Goal: Transaction & Acquisition: Purchase product/service

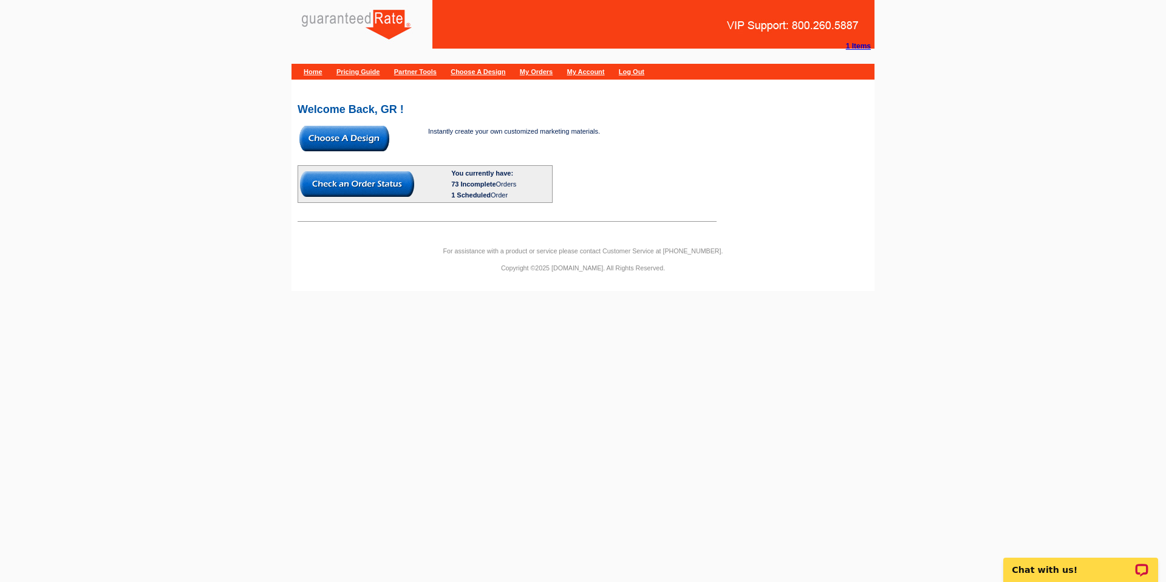
click at [339, 145] on img at bounding box center [344, 138] width 90 height 25
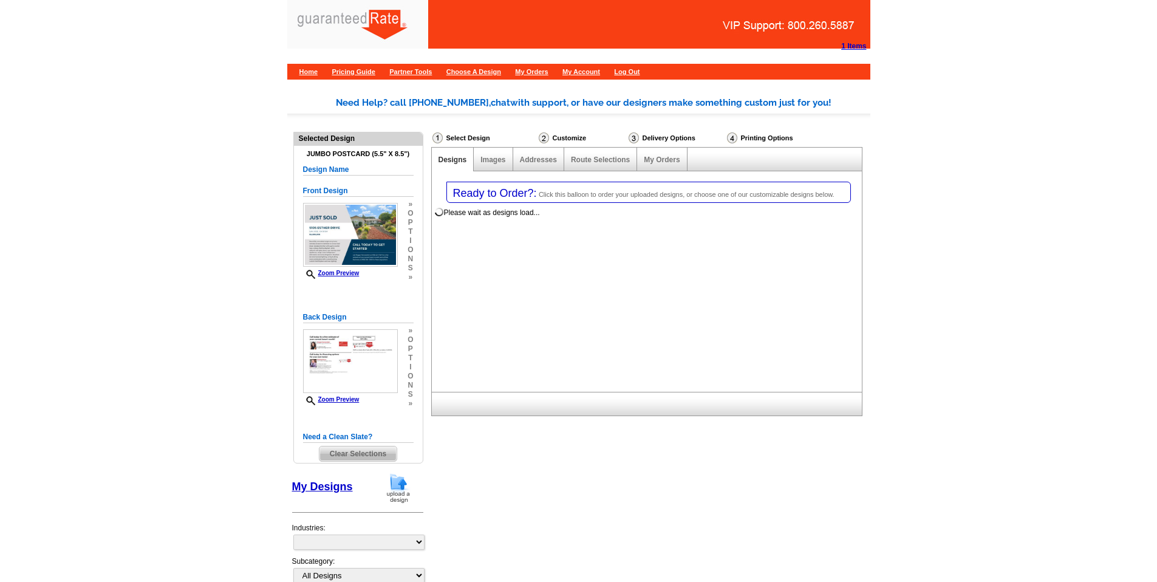
select select "1"
select select "2"
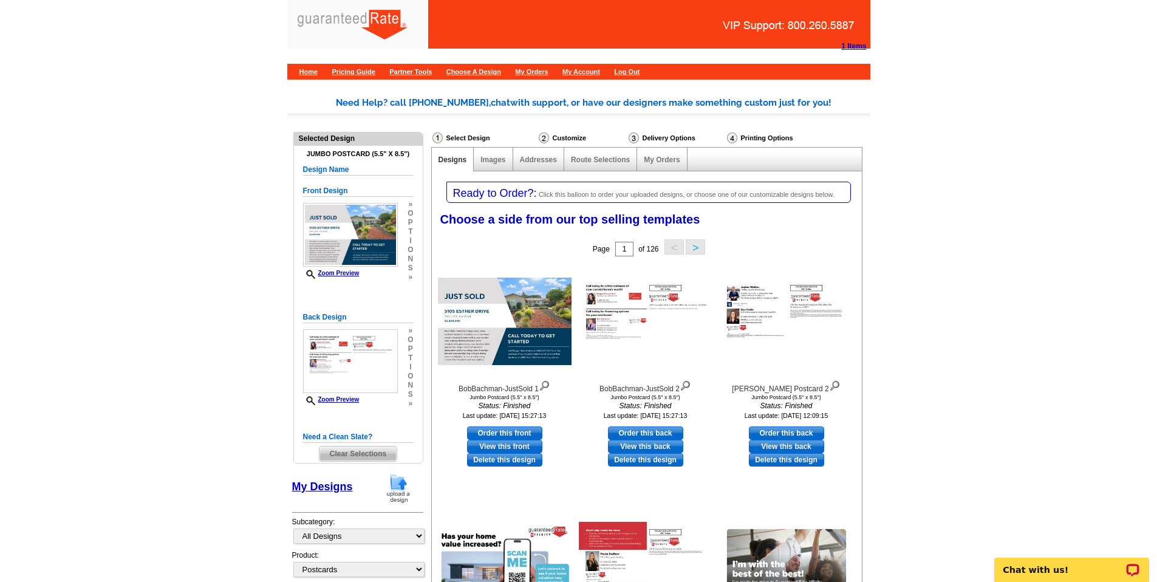
click at [352, 452] on span "Clear Selections" at bounding box center [357, 453] width 77 height 15
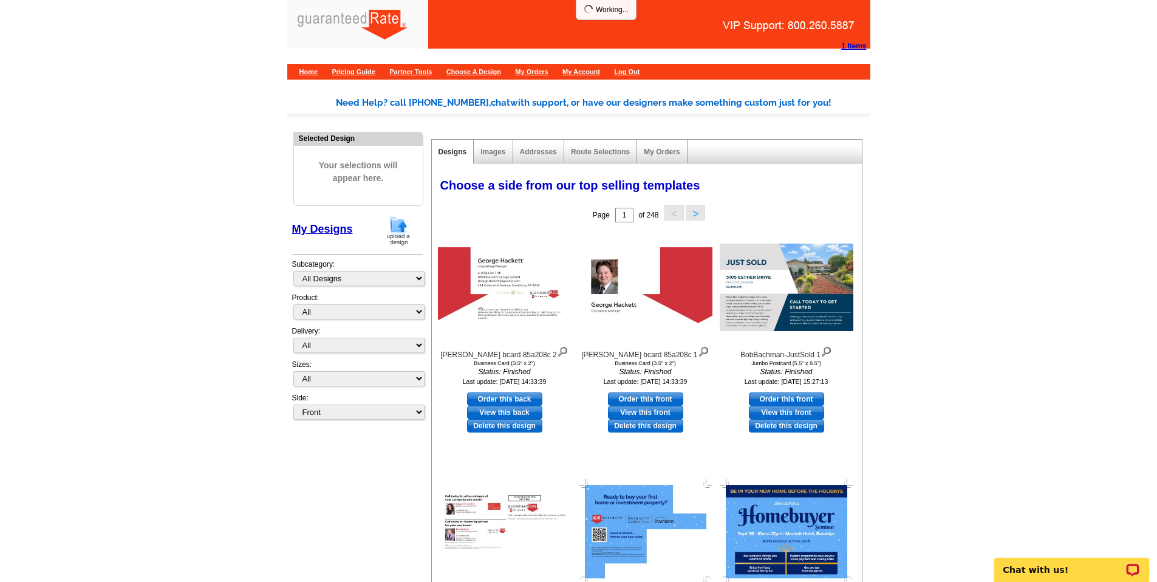
click at [409, 233] on img at bounding box center [398, 230] width 32 height 31
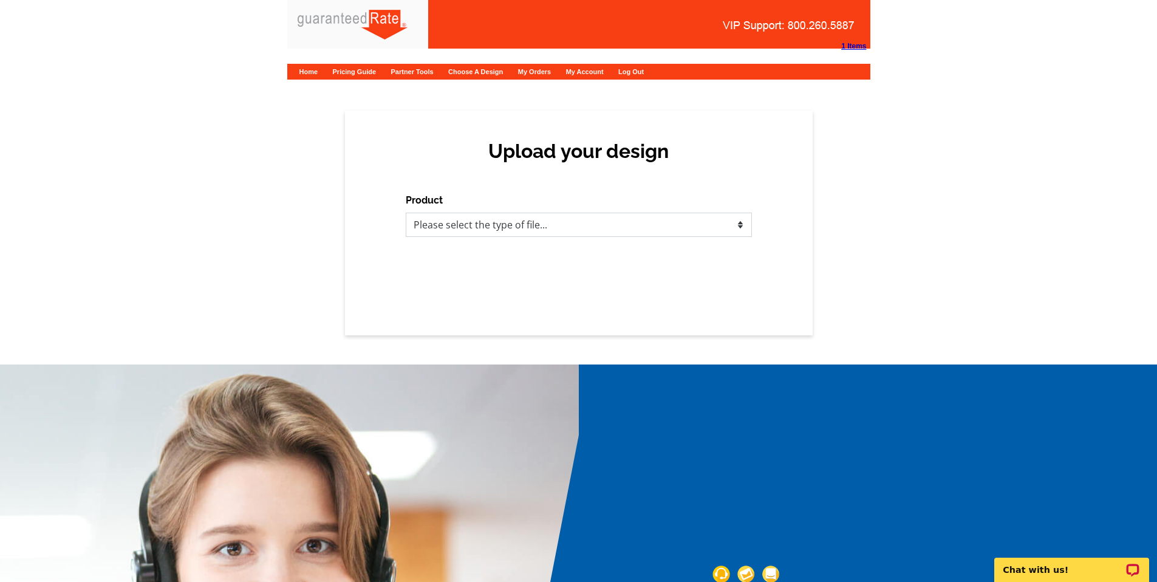
click at [483, 229] on select "Please select the type of file... Postcards Calendars Business Cards Letters an…" at bounding box center [579, 224] width 346 height 24
select select "1"
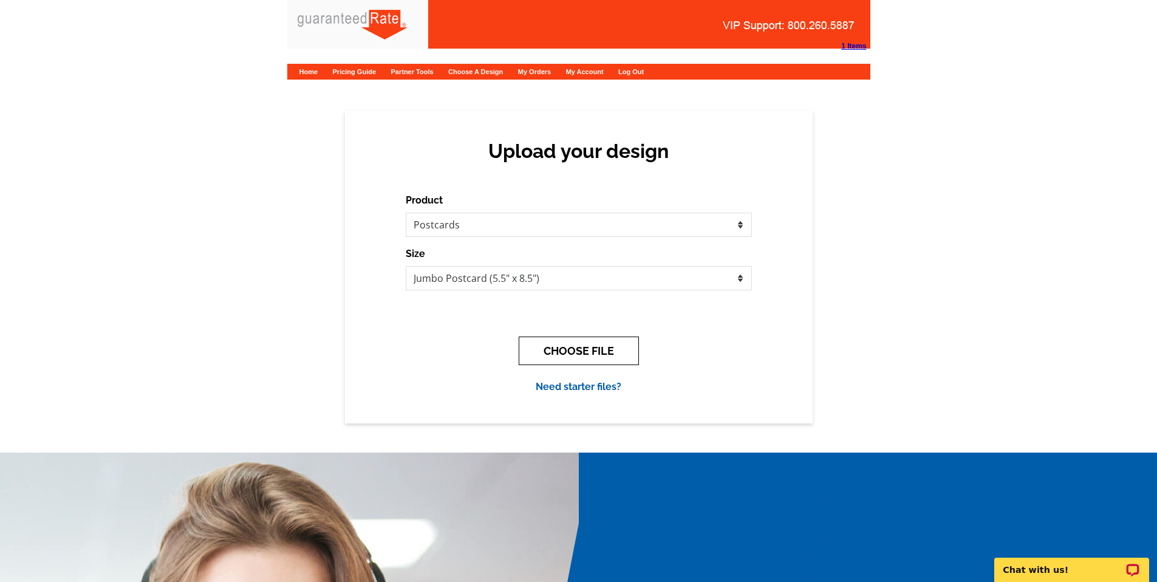
click at [572, 361] on button "CHOOSE FILE" at bounding box center [578, 350] width 120 height 29
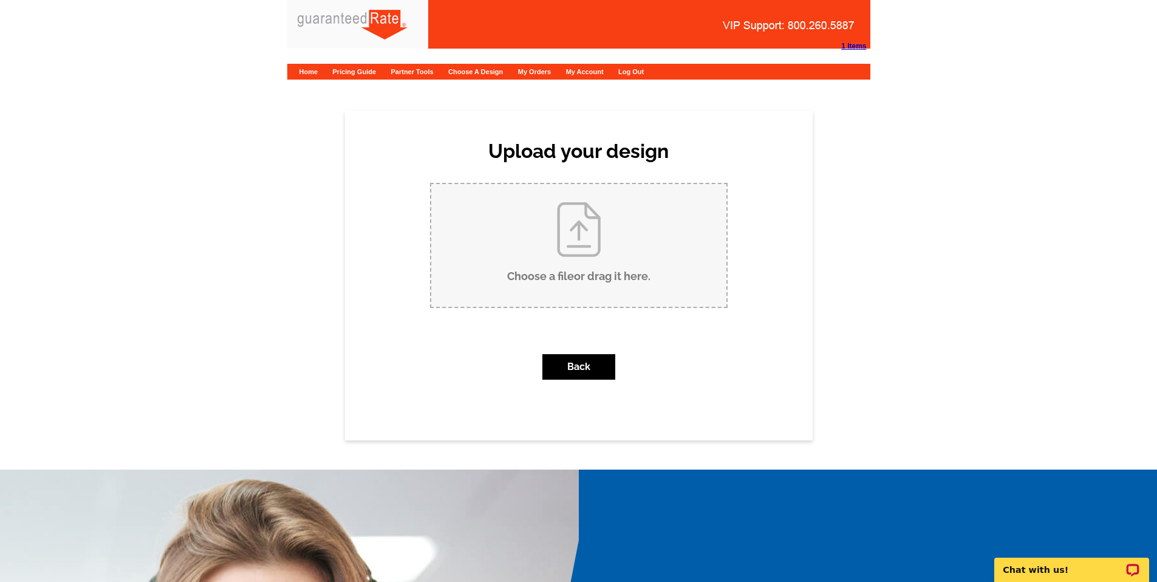
click at [583, 267] on input "Choose a file or drag it here ." at bounding box center [578, 245] width 295 height 123
type input "C:\fakepath\BobBachman-JustSold.pdf"
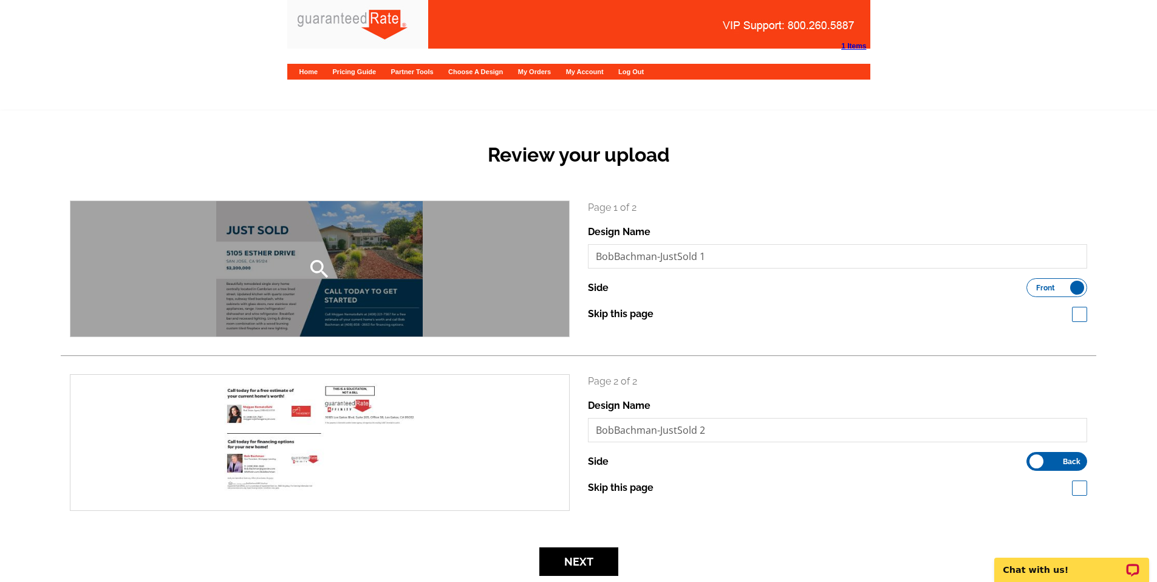
click at [267, 267] on div "search" at bounding box center [319, 268] width 498 height 135
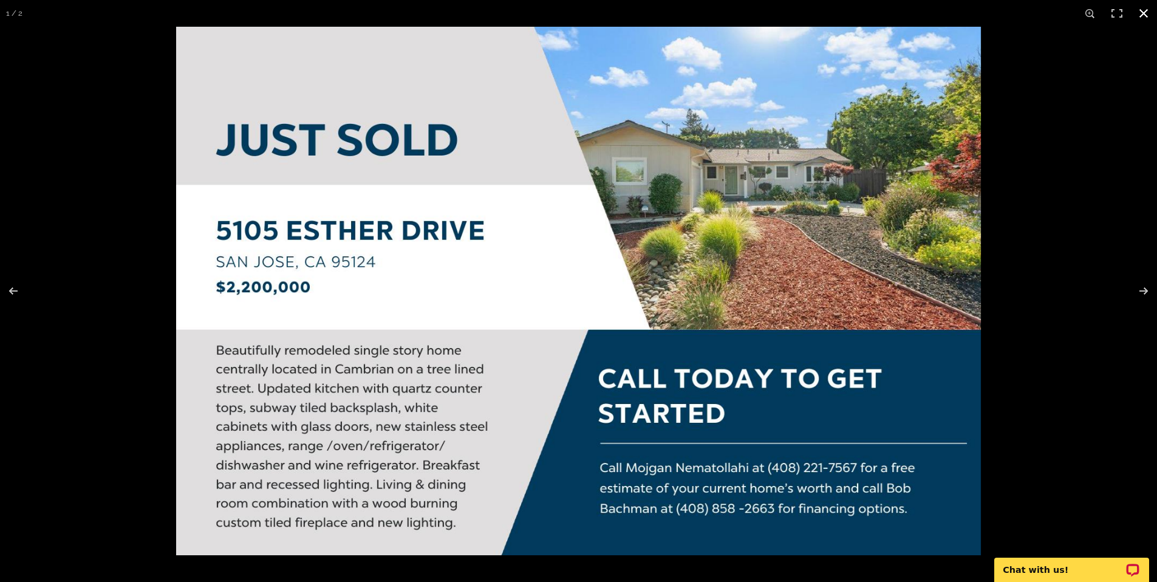
click at [90, 114] on div at bounding box center [578, 291] width 1157 height 582
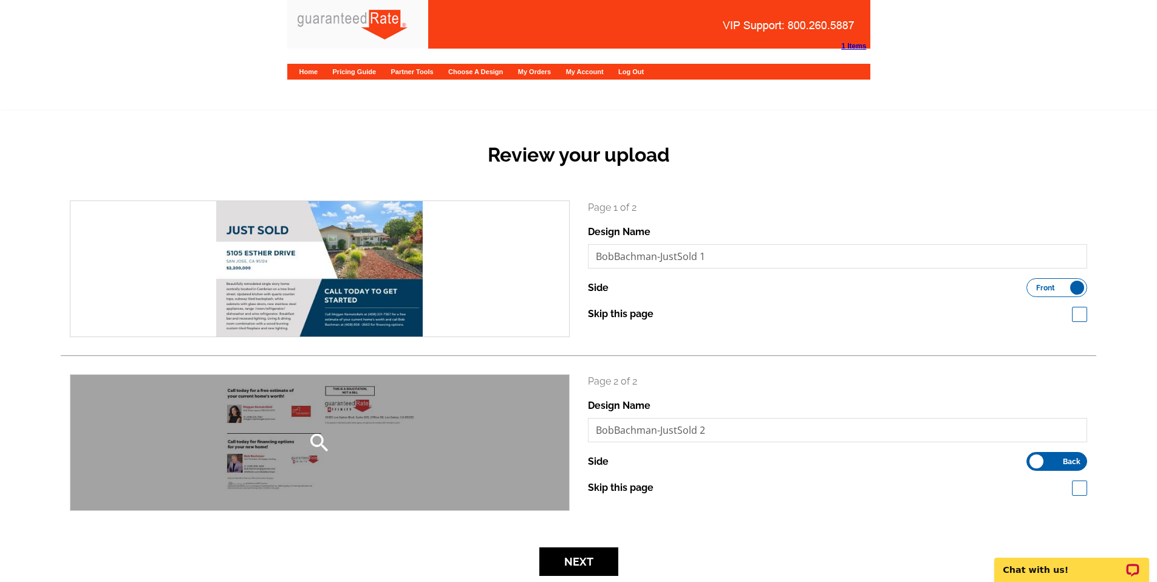
click at [267, 442] on div "search" at bounding box center [319, 442] width 498 height 135
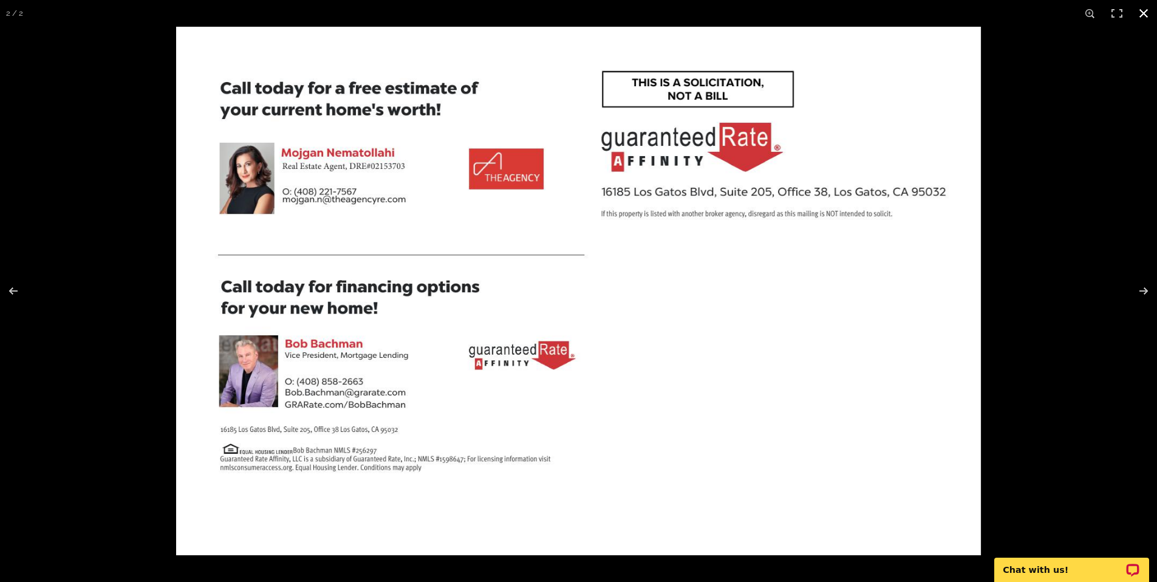
click at [116, 175] on div at bounding box center [578, 291] width 1157 height 582
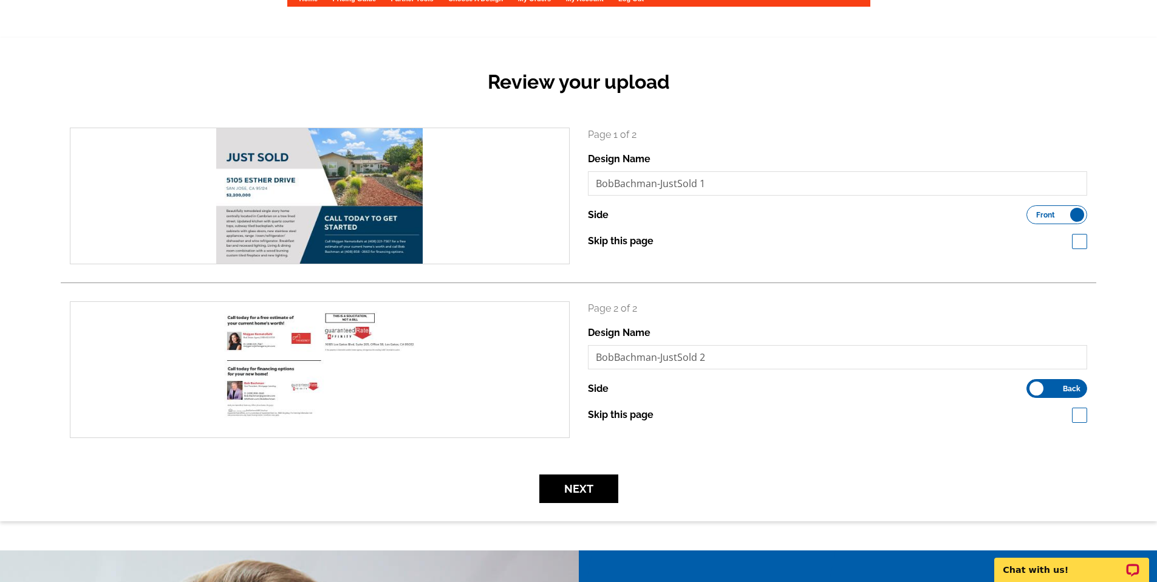
scroll to position [140, 0]
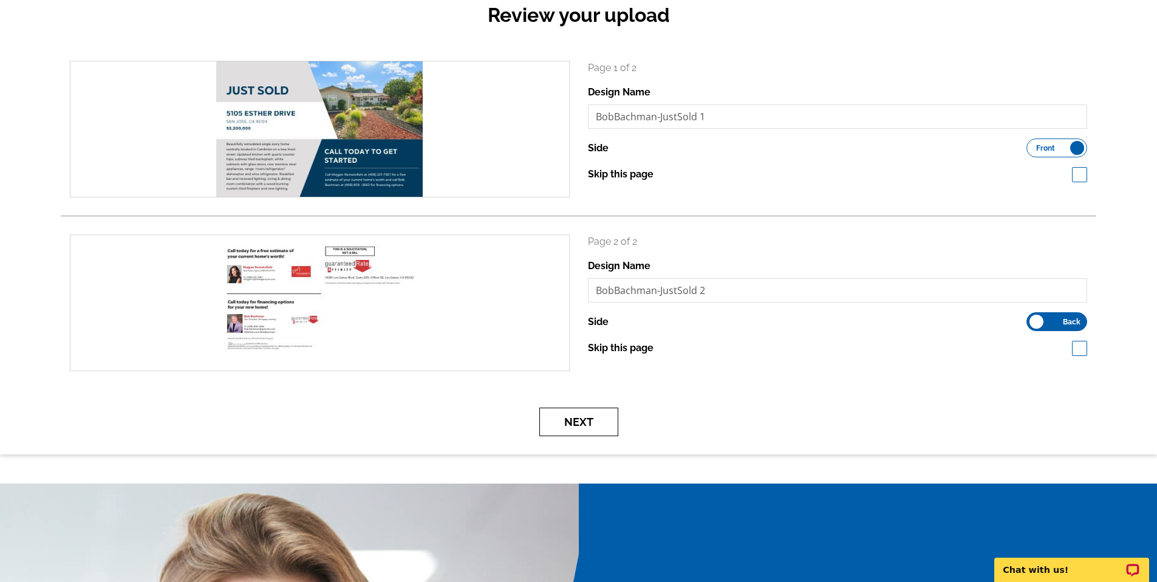
click at [591, 413] on button "Next" at bounding box center [578, 421] width 79 height 29
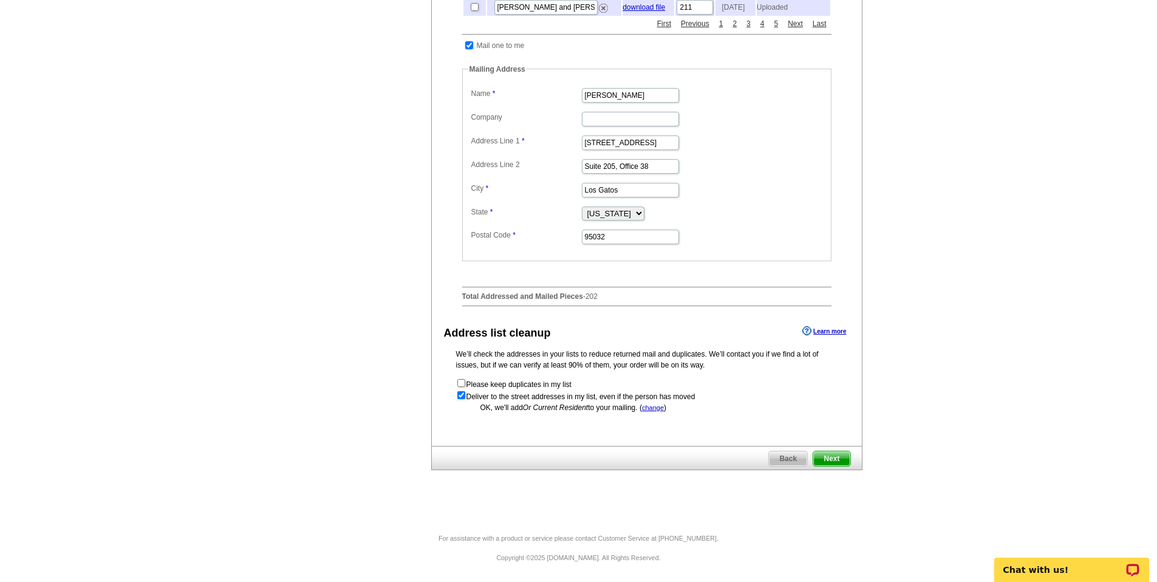
scroll to position [446, 0]
click at [835, 451] on span "Next" at bounding box center [831, 458] width 36 height 15
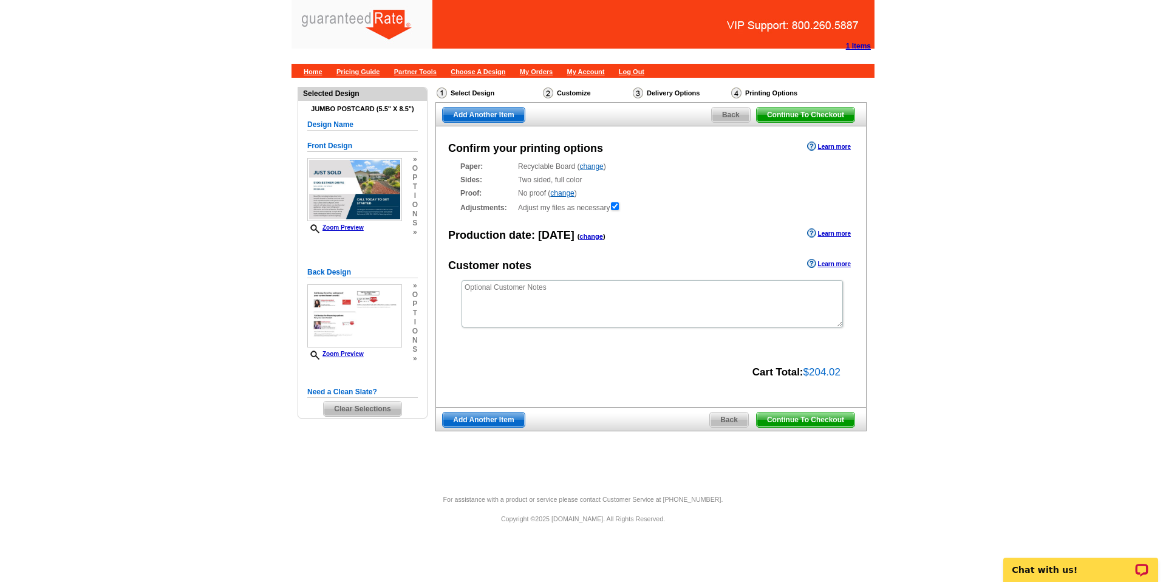
click at [717, 417] on span "Back" at bounding box center [729, 419] width 38 height 15
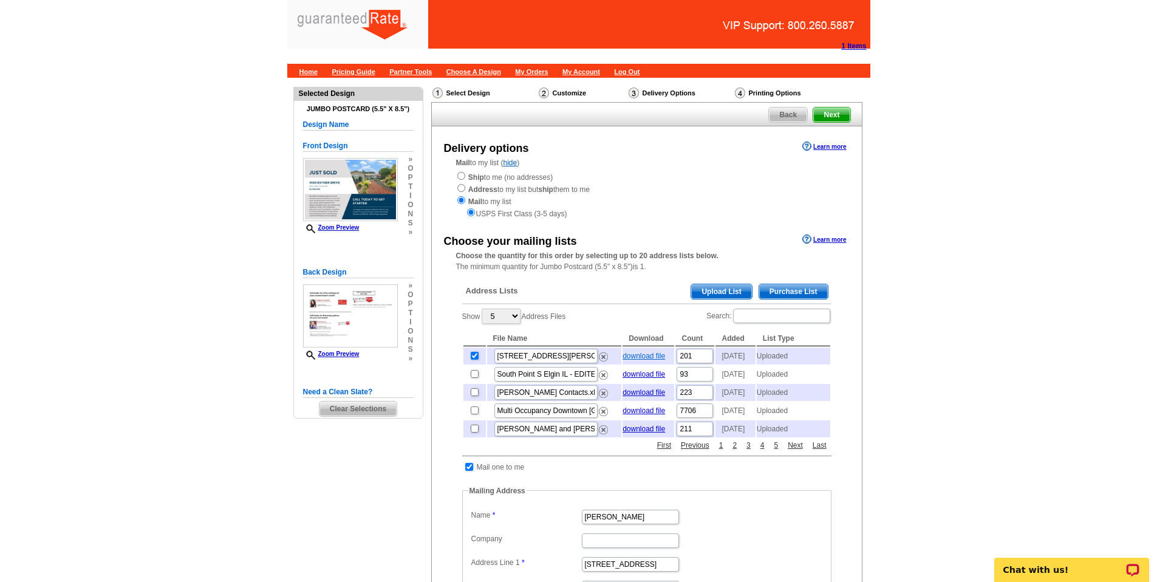
click at [656, 356] on link "download file" at bounding box center [643, 356] width 42 height 8
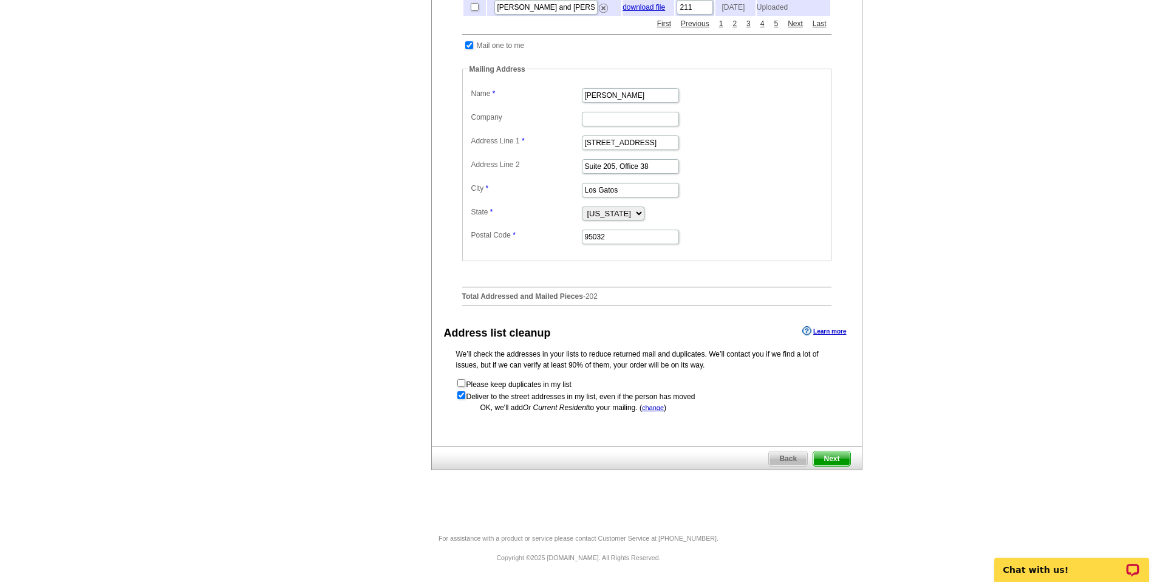
scroll to position [446, 0]
click at [831, 461] on span "Next" at bounding box center [831, 458] width 36 height 15
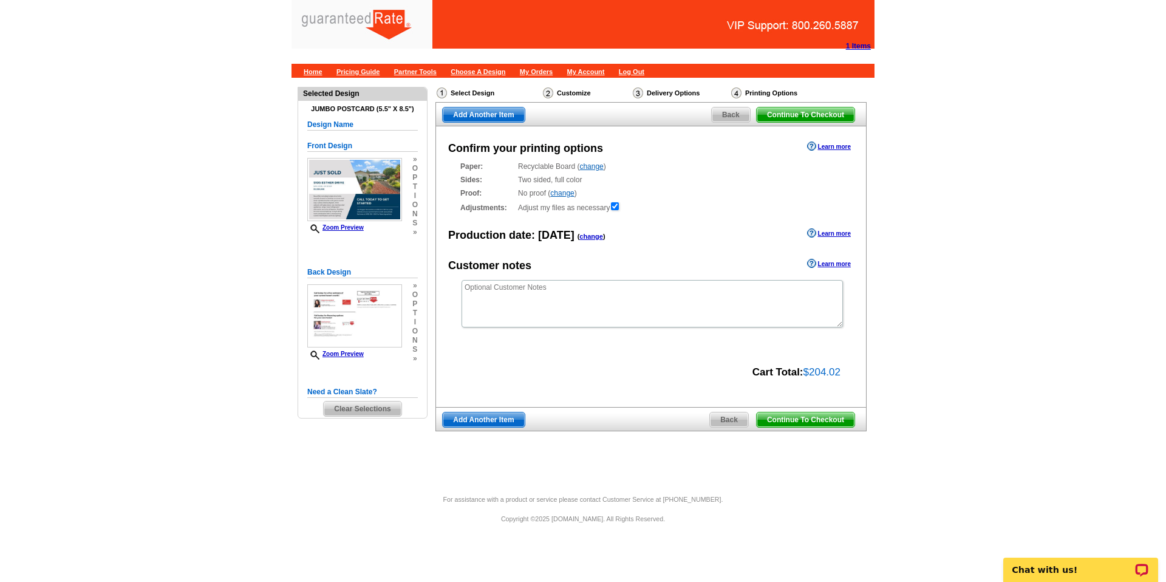
click at [807, 416] on span "Continue To Checkout" at bounding box center [805, 419] width 98 height 15
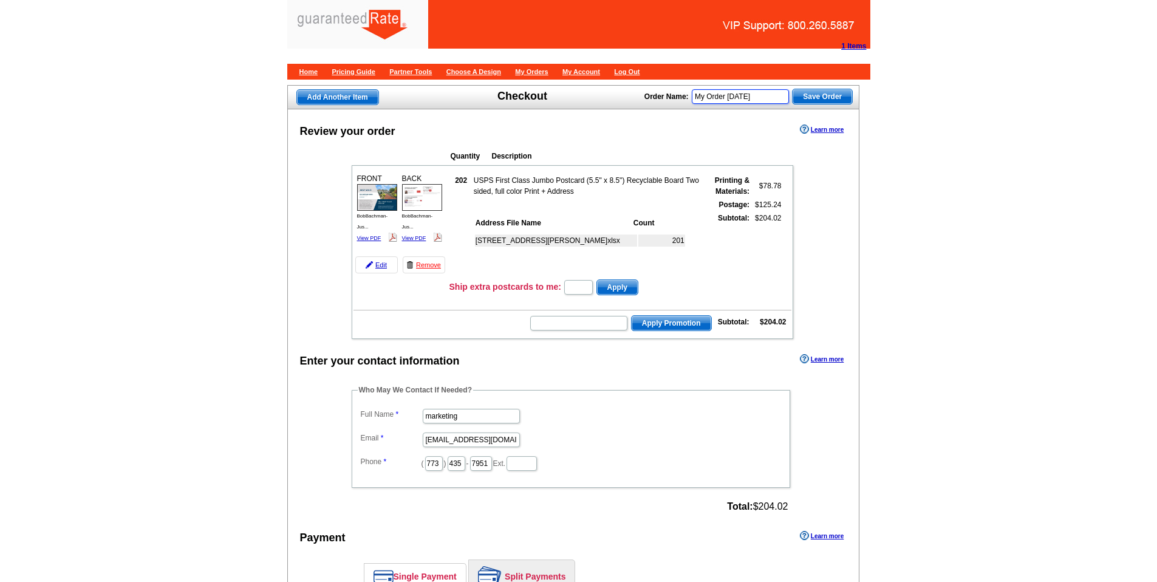
click at [734, 89] on input "My Order [DATE]" at bounding box center [740, 96] width 97 height 15
click at [734, 94] on input "My Order 2025-08-05" at bounding box center [740, 96] width 97 height 15
click at [744, 97] on input "My Order 2025-08-05" at bounding box center [740, 96] width 97 height 15
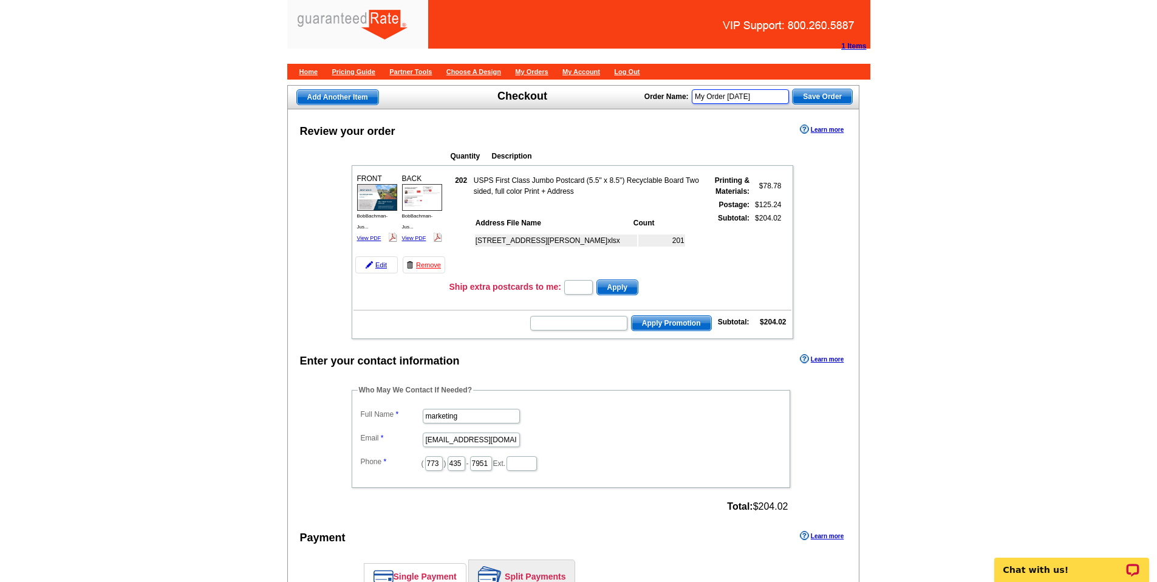
click at [744, 97] on input "My Order [DATE]" at bounding box center [740, 96] width 97 height 15
type input "BobBachmanPostcard8/11/25"
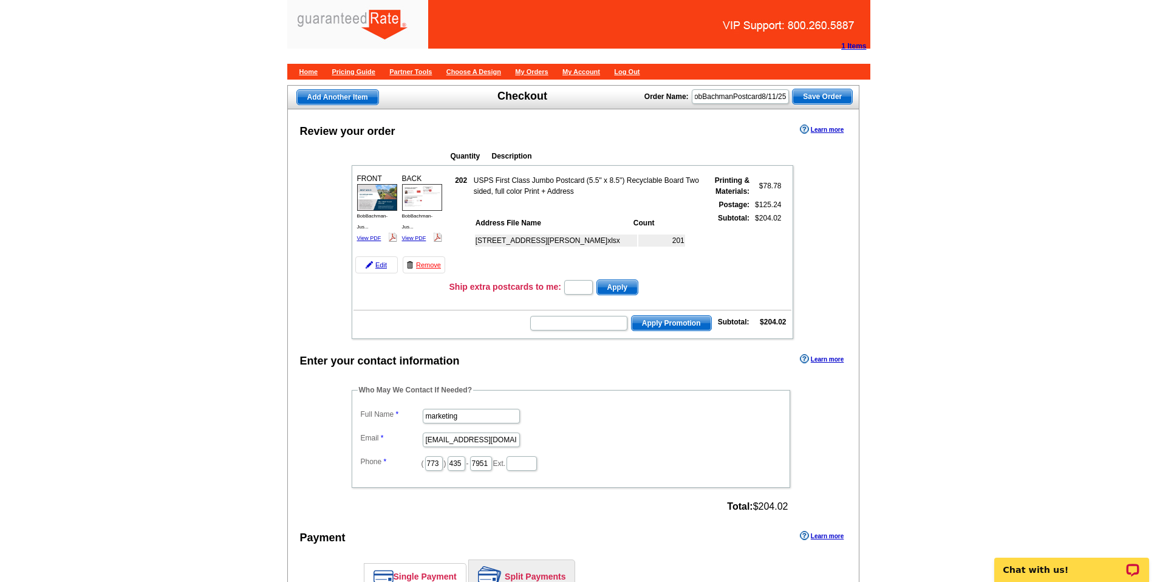
scroll to position [0, 0]
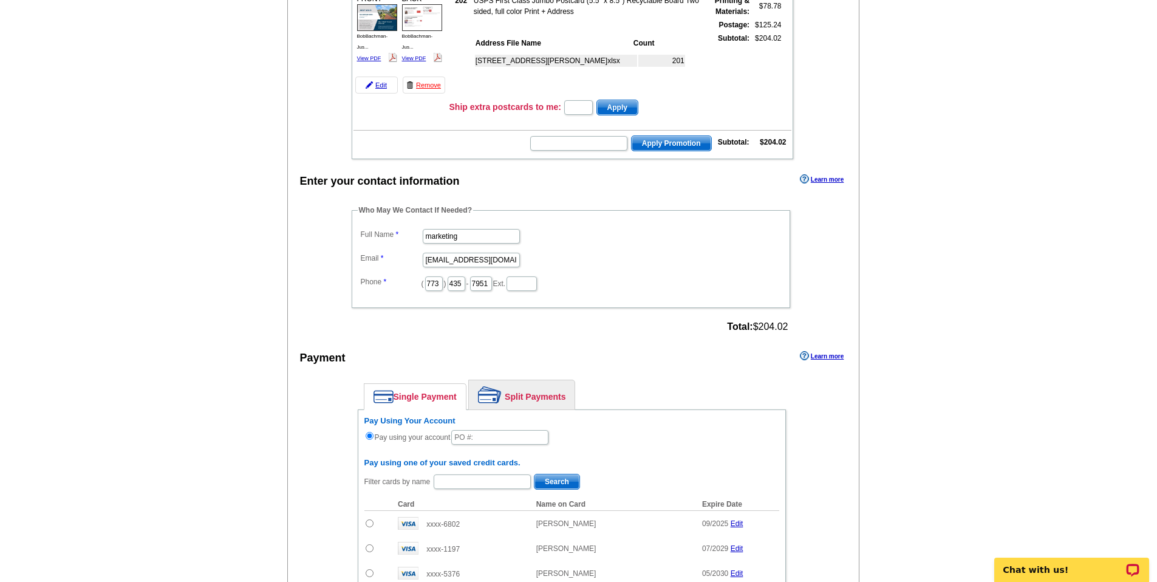
scroll to position [181, 0]
click at [461, 239] on input "marketing" at bounding box center [471, 235] width 97 height 15
type input "Lizzie Peterson"
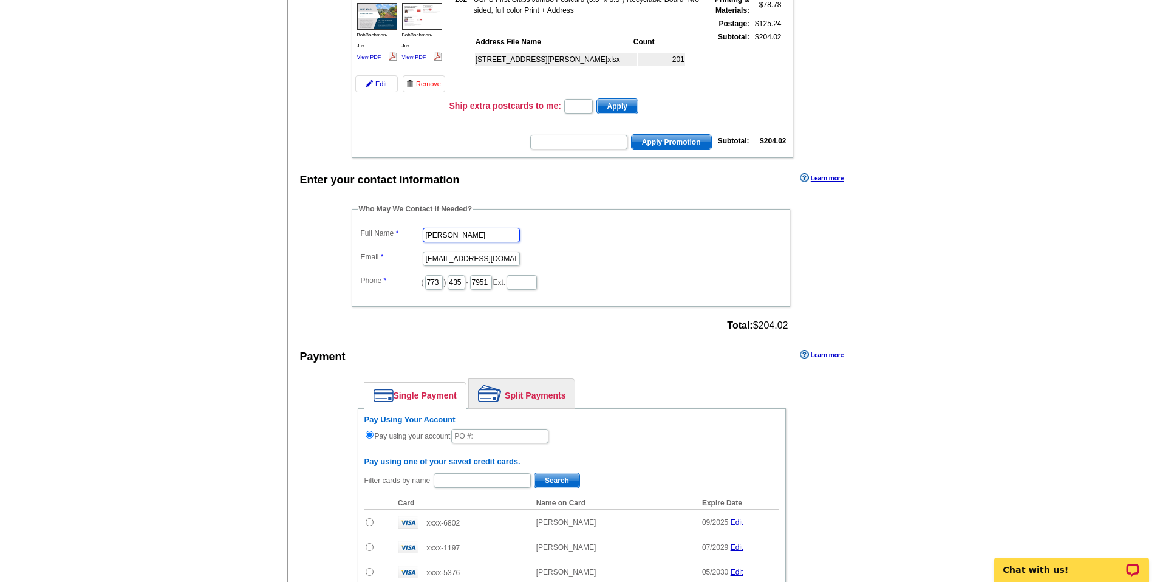
scroll to position [0, 0]
drag, startPoint x: 458, startPoint y: 257, endPoint x: 401, endPoint y: 259, distance: 57.1
click at [401, 259] on dl "Full Name Lizzie Peterson Email marketing@grarate.com Phone ( 773 ) 435 - 7951 …" at bounding box center [571, 258] width 426 height 66
type input "Lizzie.Peterson@grarate.com"
click at [433, 280] on input "773" at bounding box center [434, 282] width 18 height 15
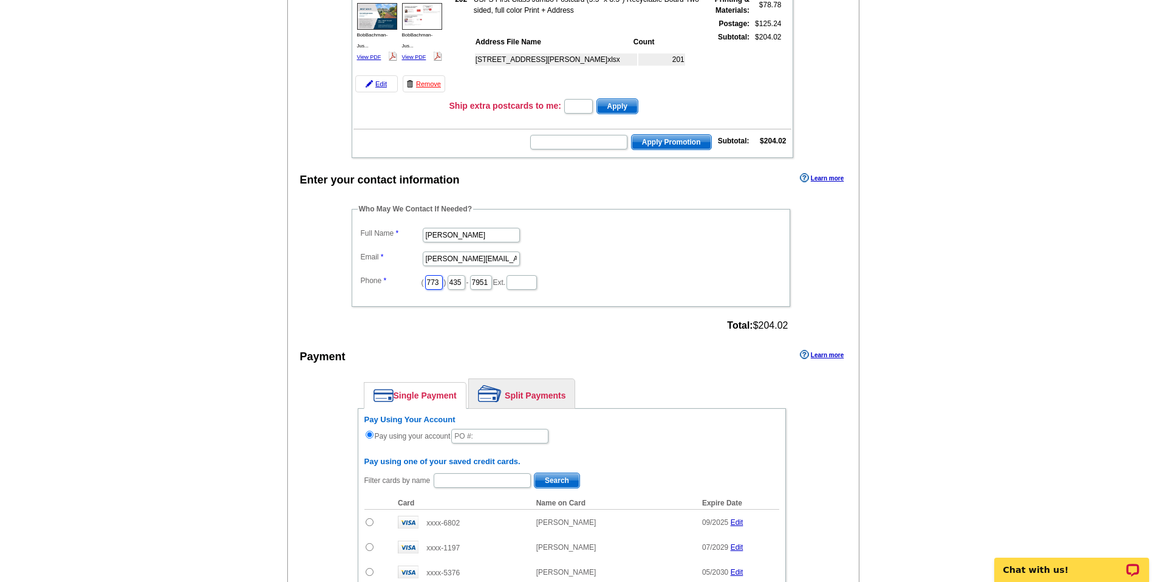
click at [433, 280] on input "773" at bounding box center [434, 282] width 18 height 15
type input "847"
click at [454, 286] on input "435" at bounding box center [456, 282] width 18 height 15
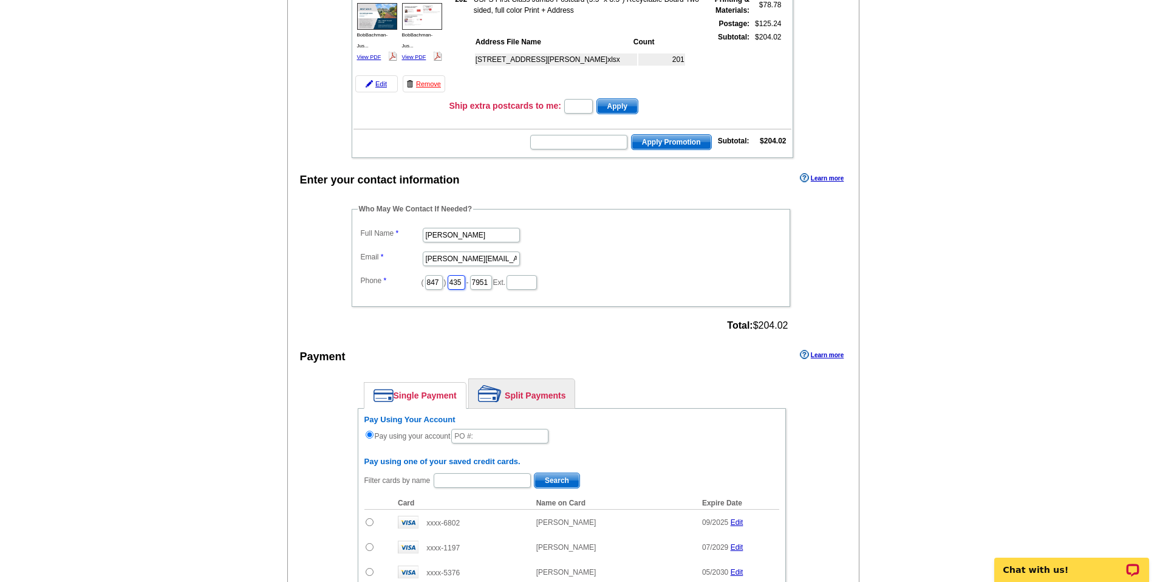
scroll to position [0, 0]
click at [454, 286] on input "435" at bounding box center [456, 282] width 18 height 15
type input "840"
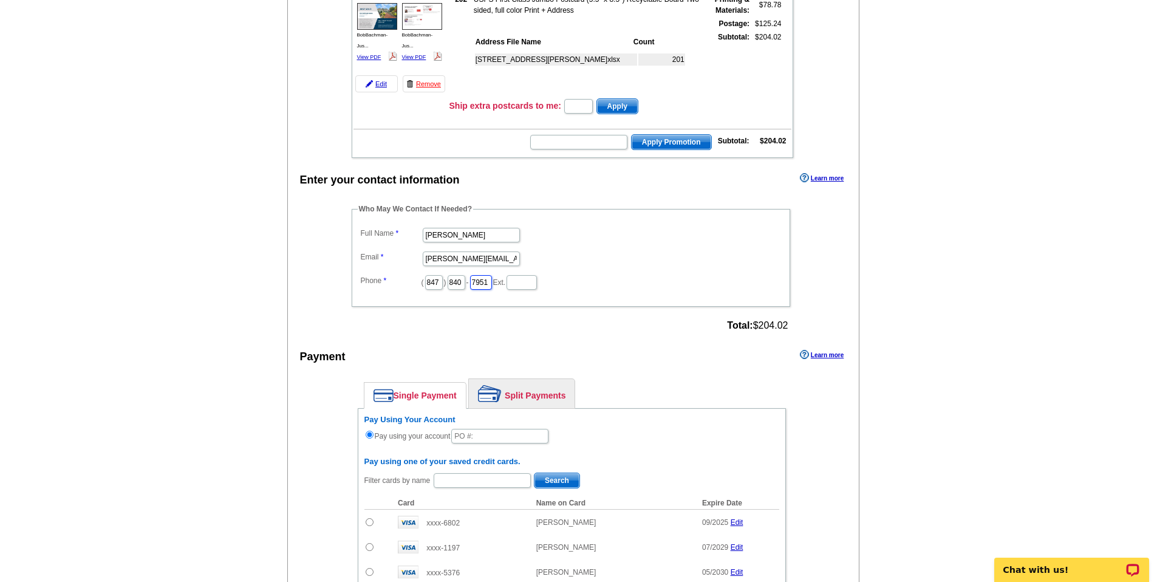
click at [478, 283] on input "7951" at bounding box center [481, 282] width 22 height 15
type input "1170"
click at [623, 317] on div "Who May We Contact If Needed? Full Name Lizzie Peterson Email Lizzie.Peterson@g…" at bounding box center [571, 268] width 489 height 131
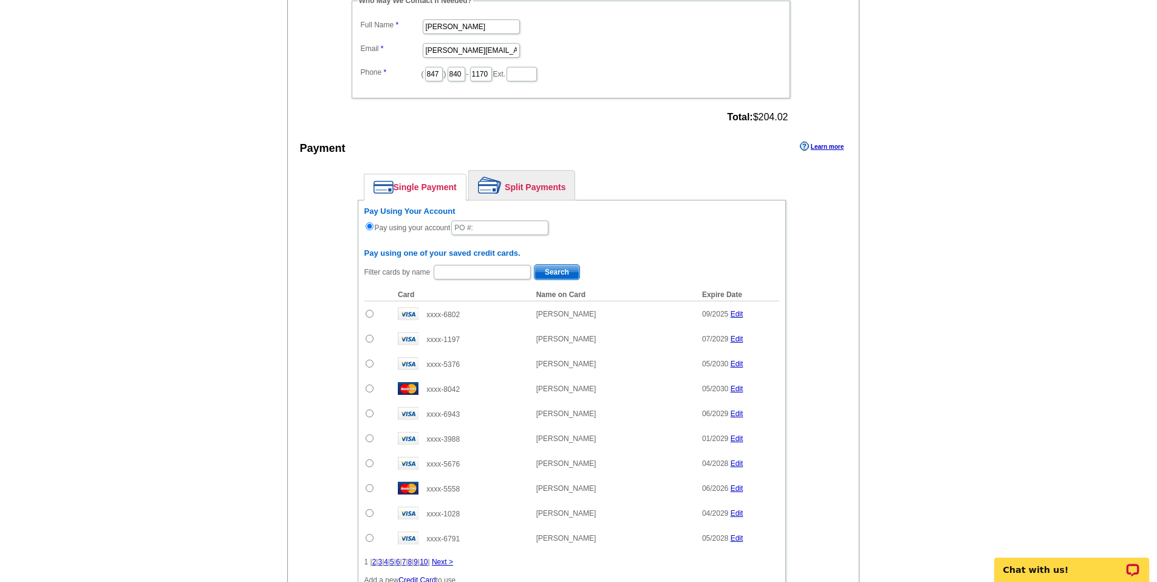
scroll to position [393, 0]
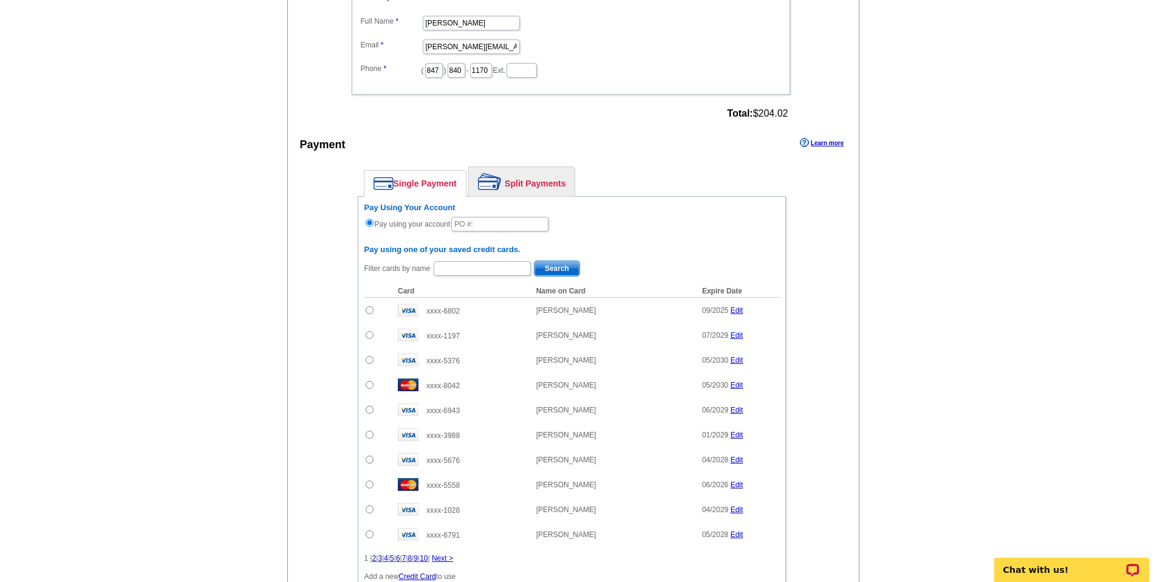
click at [529, 174] on link "Split Payments" at bounding box center [522, 181] width 106 height 29
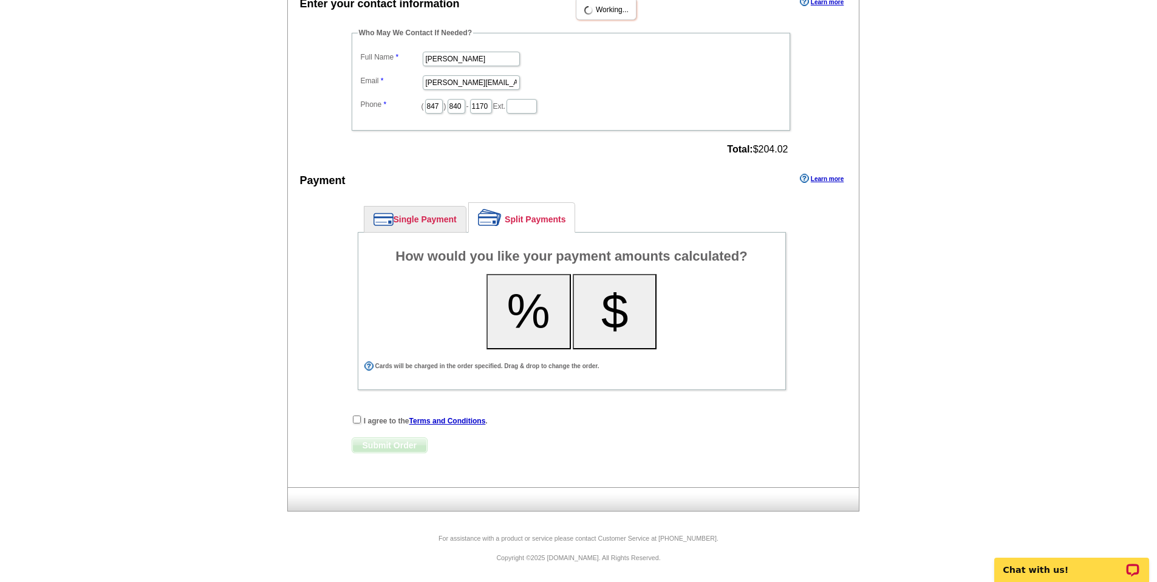
scroll to position [357, 0]
click at [541, 314] on button "%" at bounding box center [528, 311] width 84 height 75
click at [358, 390] on div "How would you like your payment amounts calculated? % $ All cards will be charg…" at bounding box center [572, 311] width 428 height 158
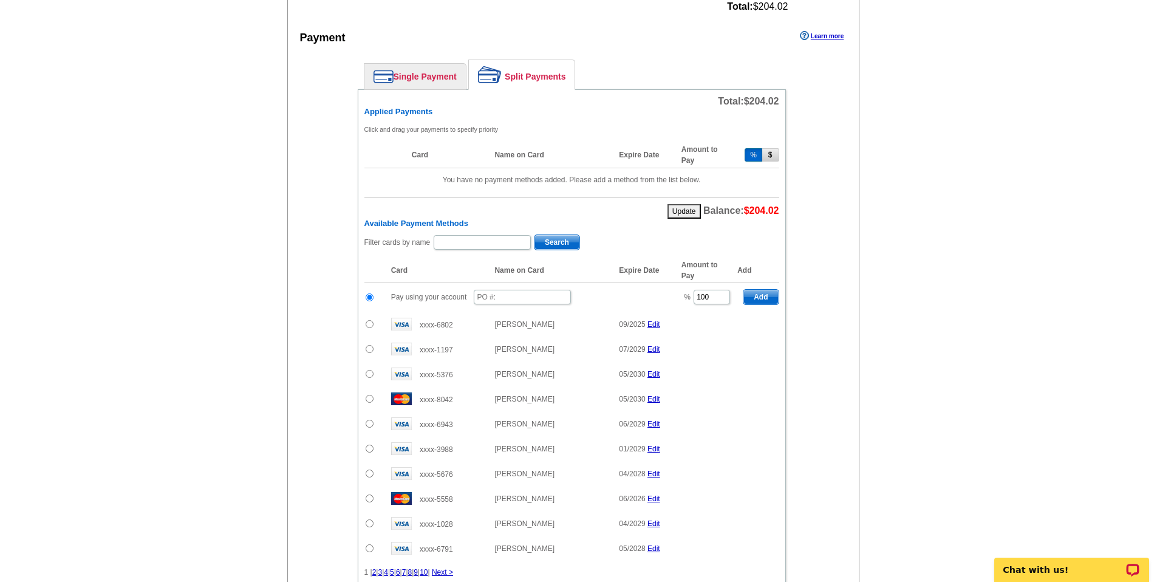
scroll to position [499, 0]
click at [503, 297] on input "text" at bounding box center [522, 297] width 97 height 15
type input "0"
type input ")"
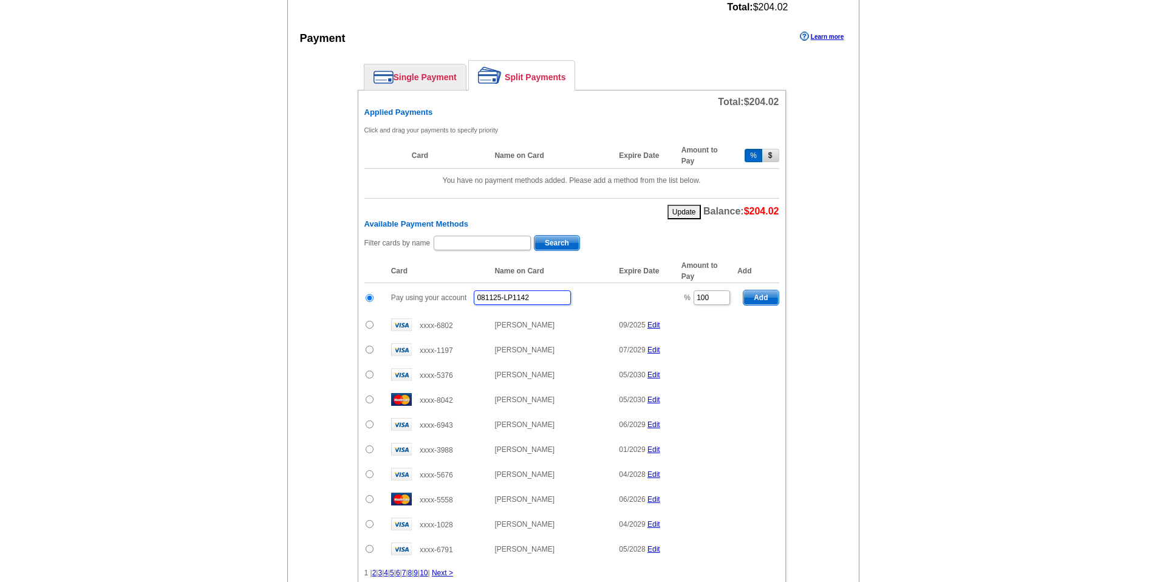
type input "081125-LP1142"
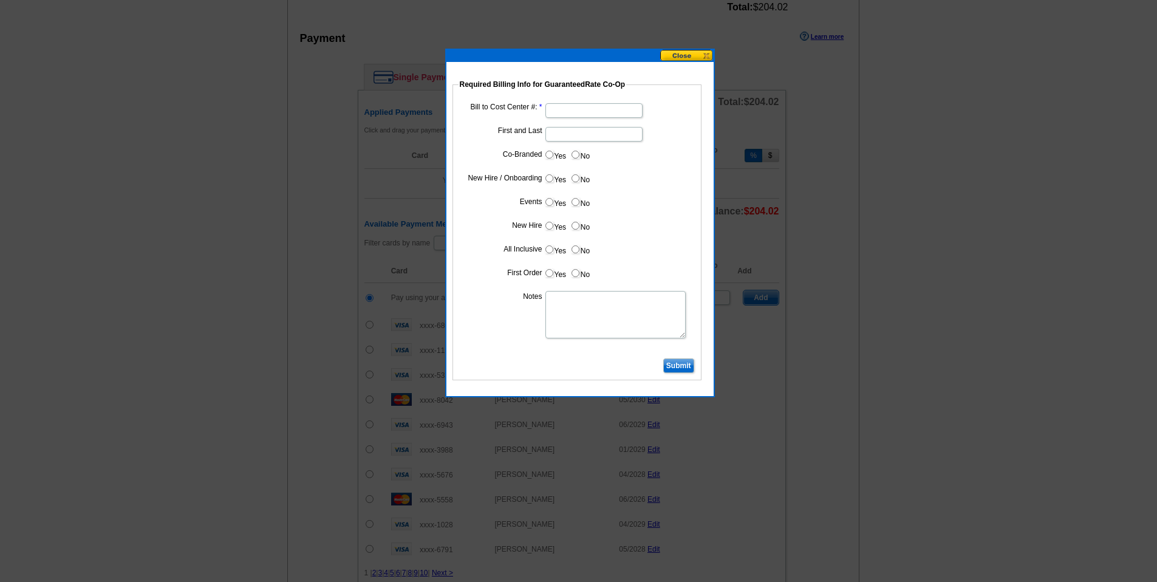
click at [685, 53] on button at bounding box center [686, 56] width 53 height 12
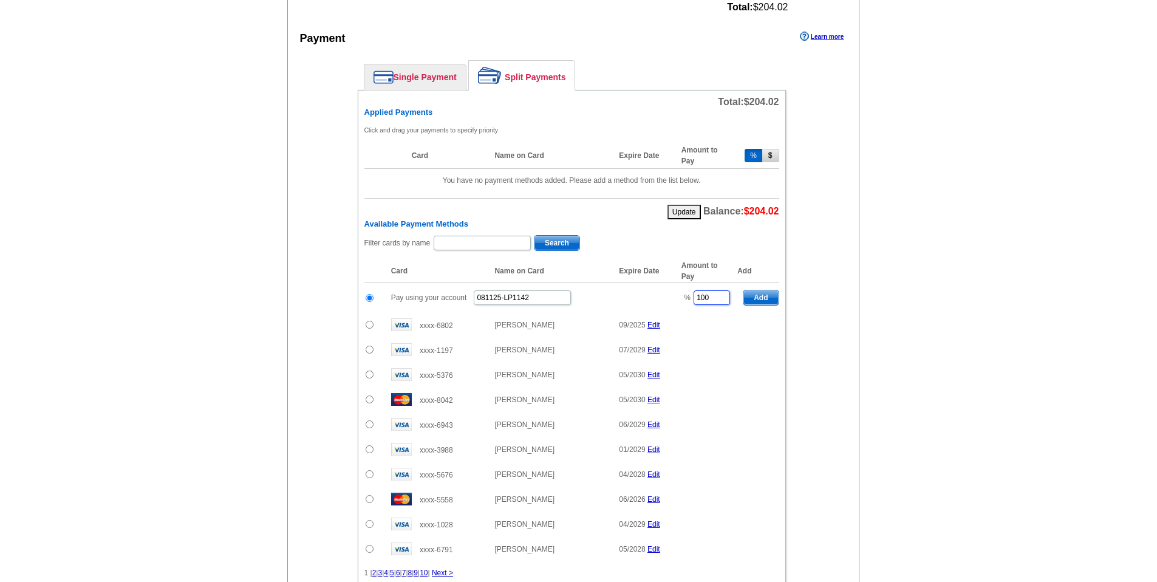
click at [715, 293] on input "100" at bounding box center [711, 297] width 36 height 15
click at [721, 298] on input "150" at bounding box center [711, 297] width 36 height 15
type input "1"
type input "50"
click at [636, 299] on td "Pay using your account 081125-LP1142" at bounding box center [530, 298] width 290 height 30
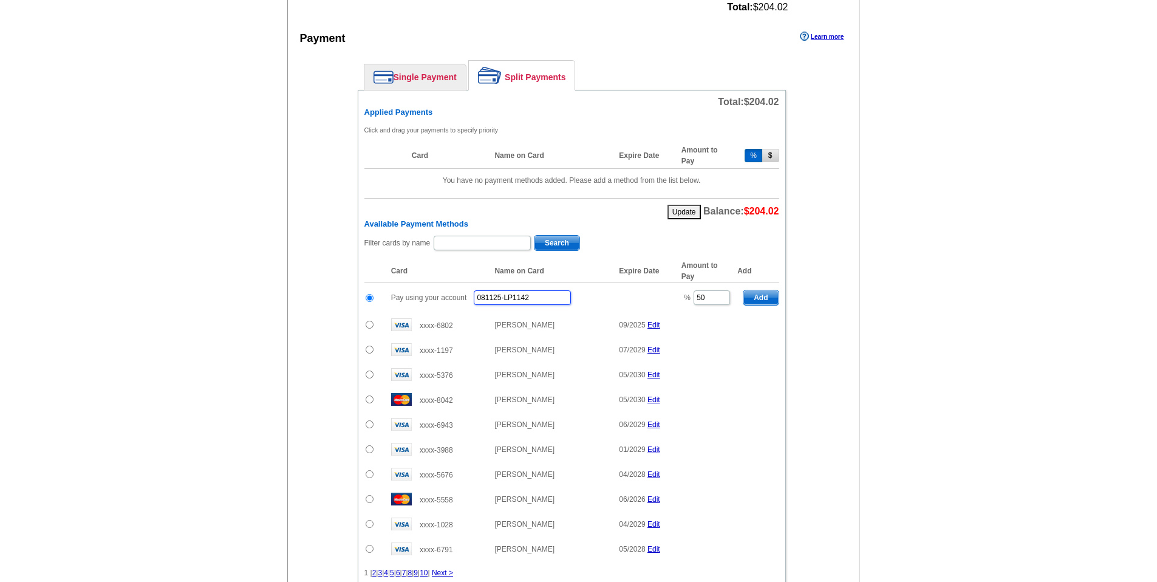
click at [539, 298] on input "081125-LP1142" at bounding box center [522, 297] width 97 height 15
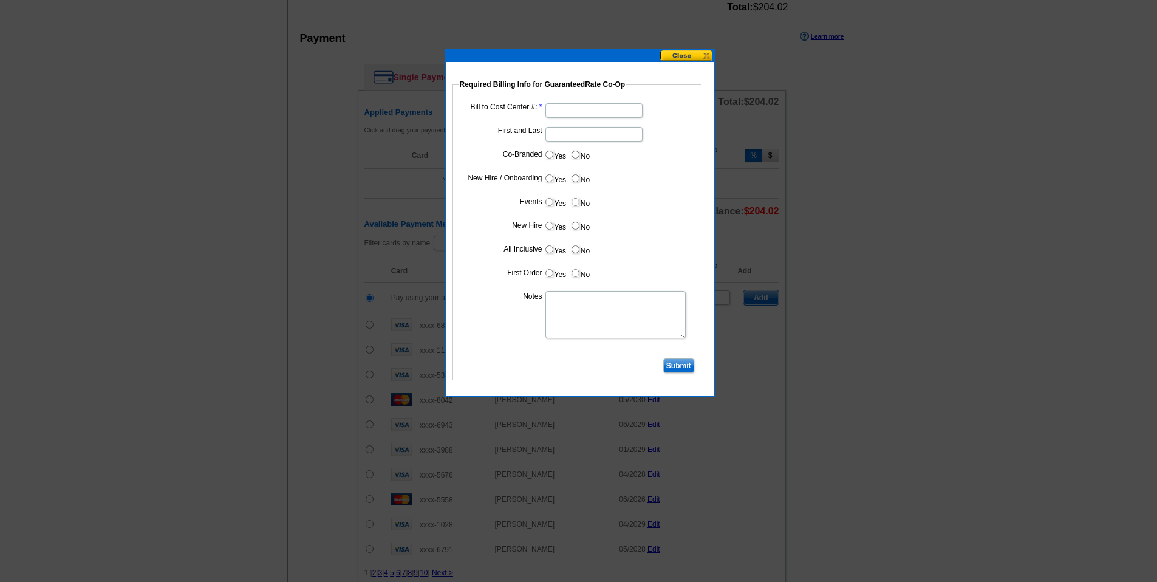
click at [584, 109] on input "Bill to Cost Center #:" at bounding box center [593, 110] width 97 height 15
type input "16386"
click at [684, 367] on input "Submit" at bounding box center [678, 365] width 31 height 15
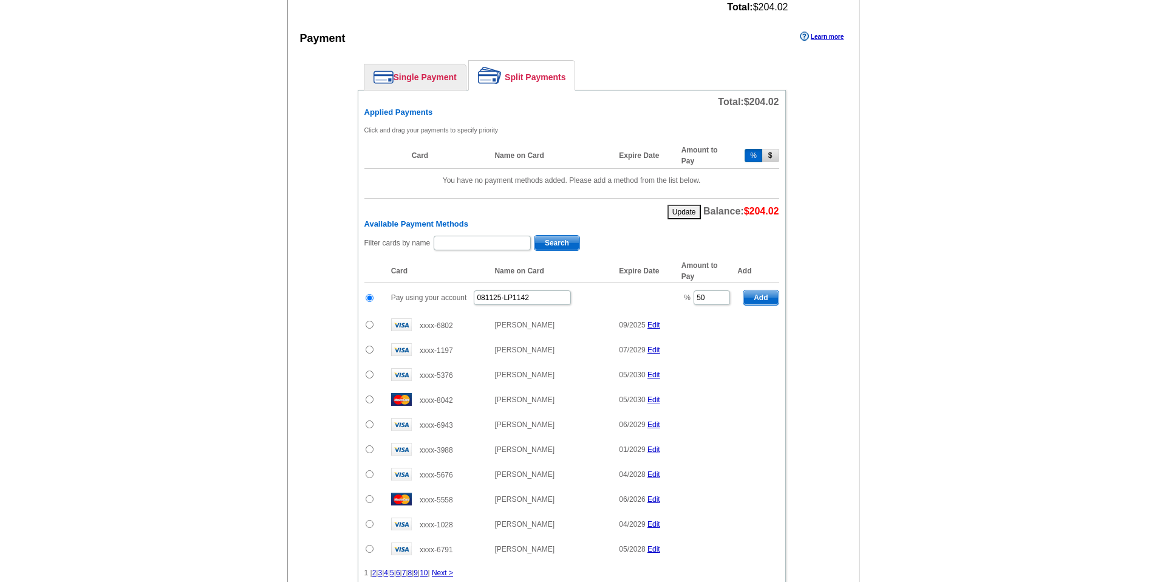
click at [754, 297] on span "Add" at bounding box center [760, 297] width 35 height 15
type input "100"
radio input "false"
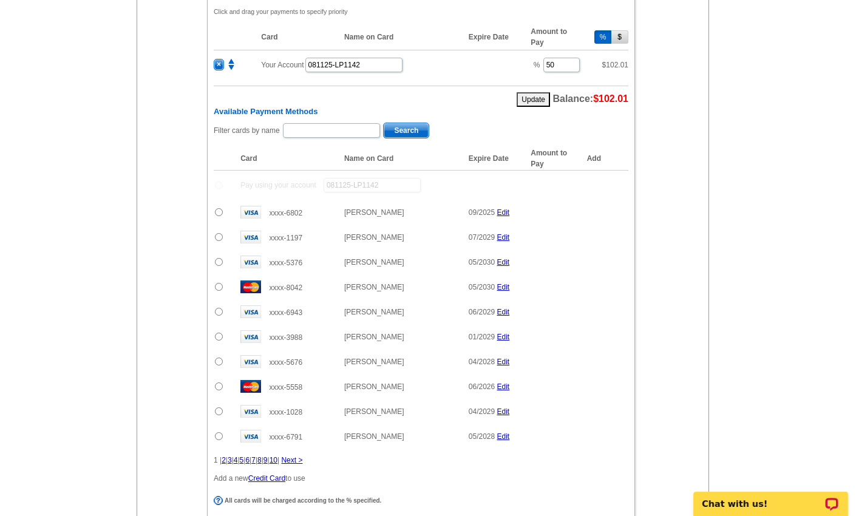
scroll to position [588, 0]
